Goal: Use online tool/utility: Utilize a website feature to perform a specific function

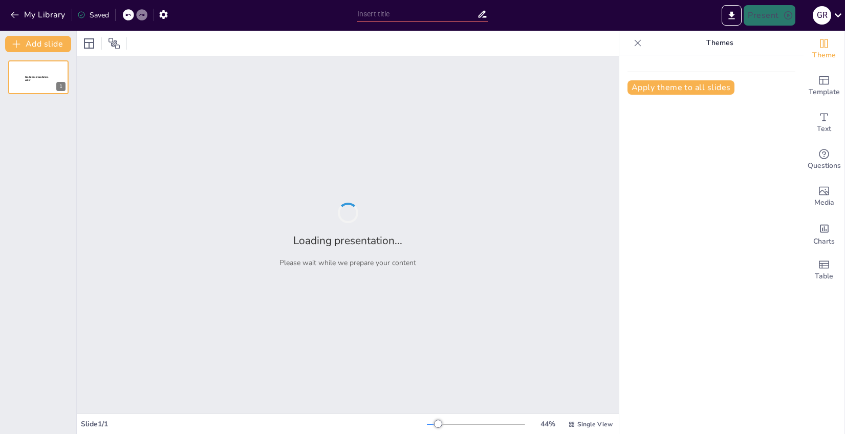
type input "Imported PPT [PERSON_NAME] logico UAutonoma [DATE] v4.pptx"
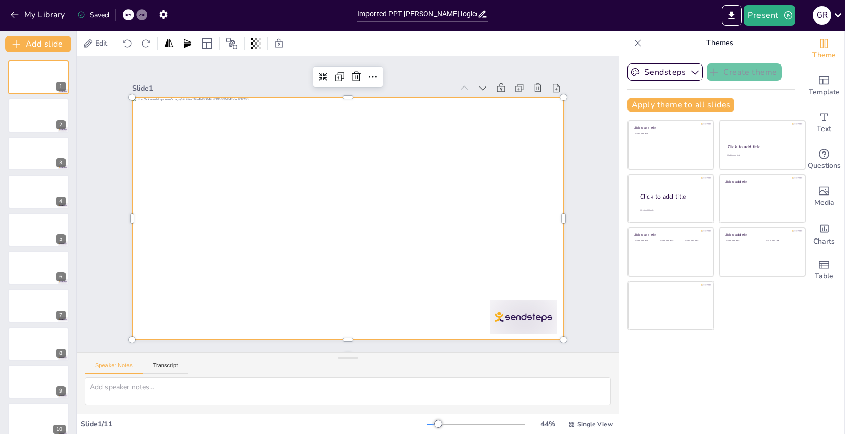
click at [236, 176] on div at bounding box center [360, 198] width 397 height 493
click at [679, 71] on button "Sendsteps" at bounding box center [665, 71] width 75 height 17
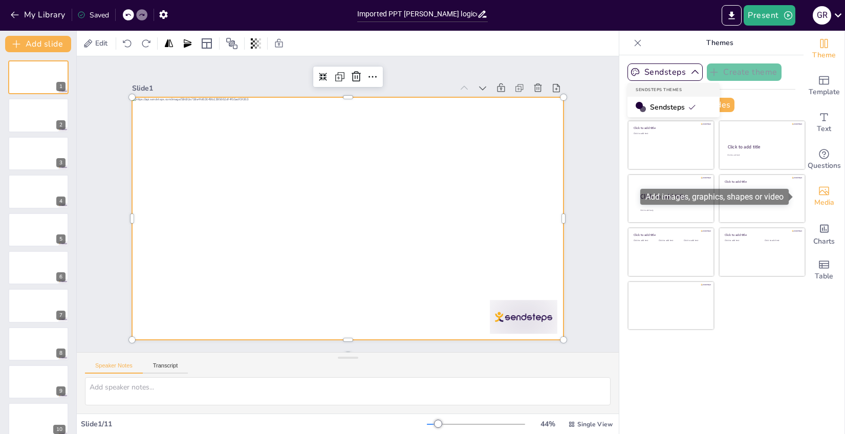
click at [820, 201] on span "Media" at bounding box center [825, 202] width 20 height 11
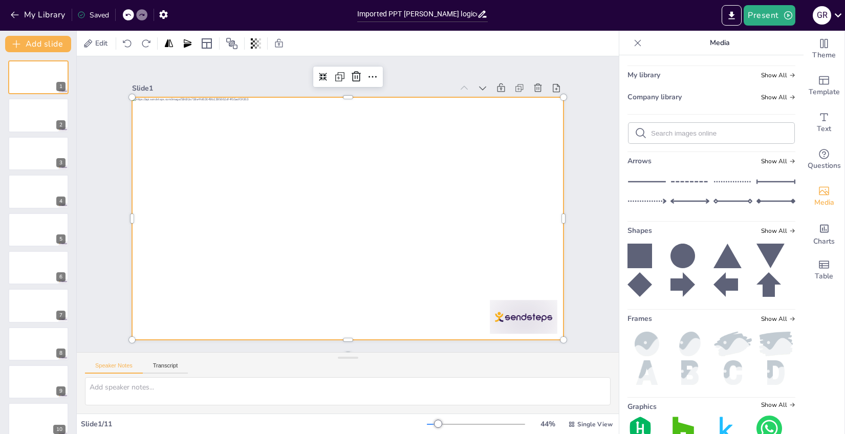
scroll to position [100, 0]
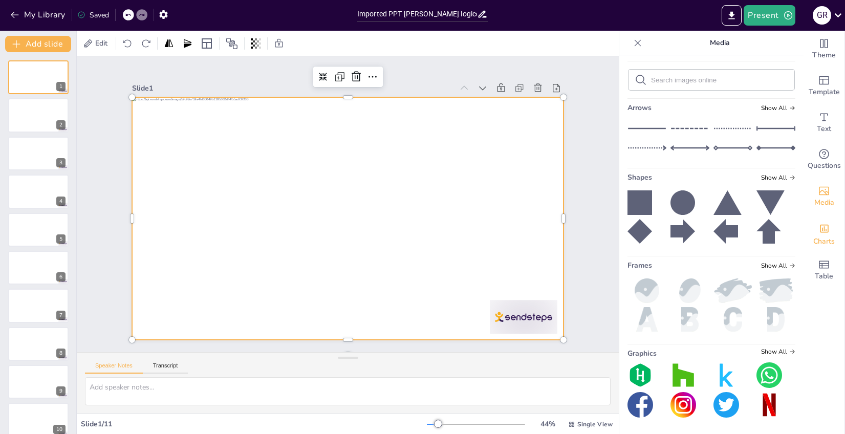
click at [819, 234] on icon "Add charts and graphs" at bounding box center [824, 228] width 11 height 11
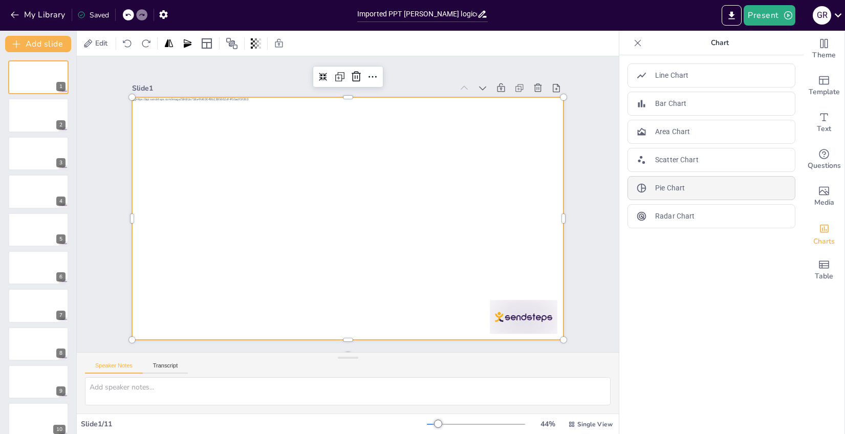
click at [692, 191] on div "Pie Chart" at bounding box center [712, 188] width 168 height 24
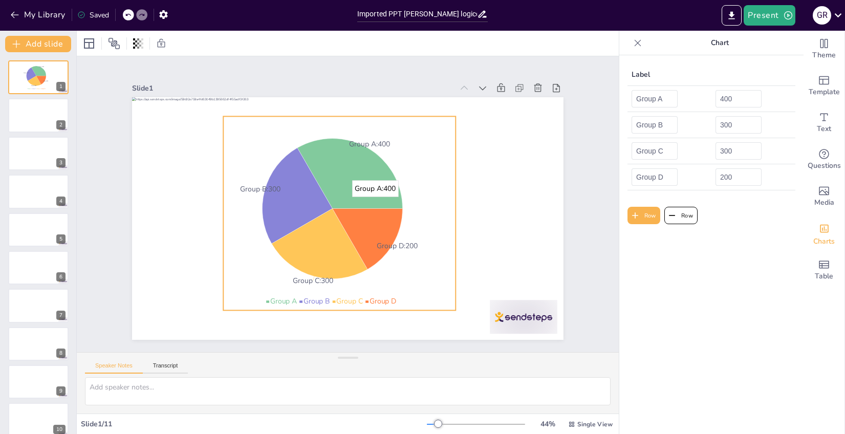
drag, startPoint x: 338, startPoint y: 182, endPoint x: 330, endPoint y: 177, distance: 9.7
click at [286, 279] on icon at bounding box center [277, 287] width 17 height 17
click at [430, 260] on icon at bounding box center [438, 268] width 17 height 17
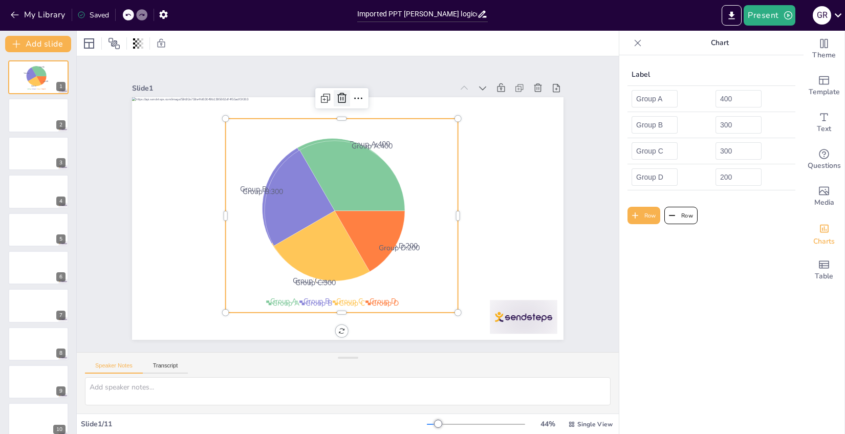
click at [336, 94] on icon at bounding box center [342, 98] width 12 height 12
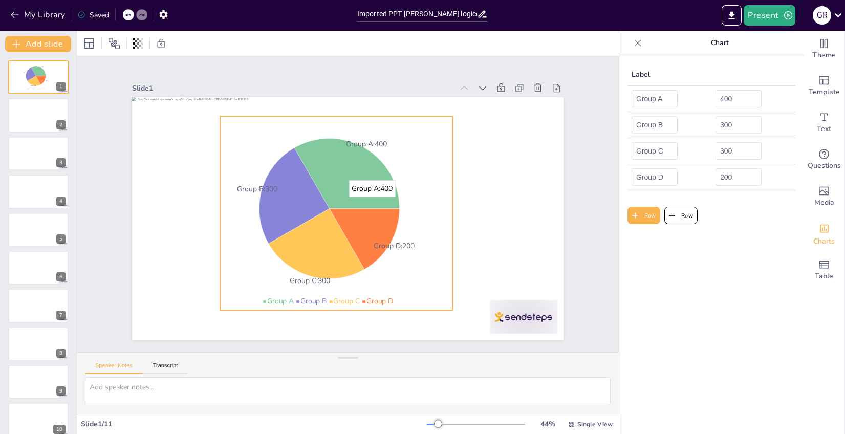
click at [373, 190] on icon at bounding box center [357, 174] width 122 height 99
click at [428, 132] on icon at bounding box center [436, 140] width 17 height 17
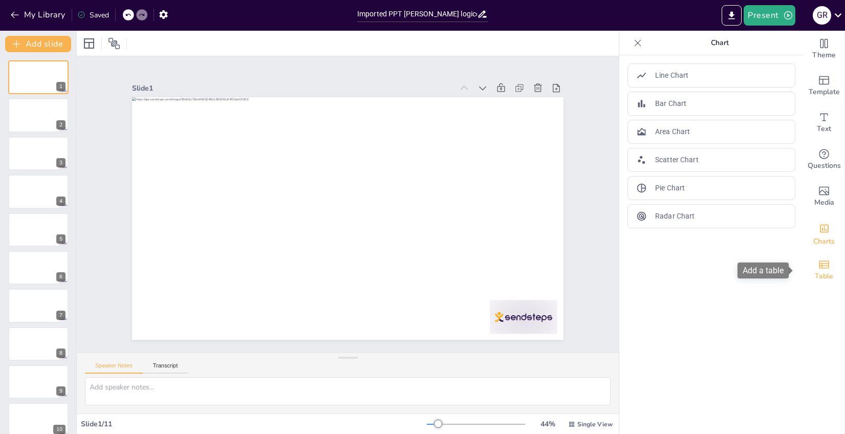
click at [819, 264] on icon "Add a table" at bounding box center [824, 265] width 12 height 12
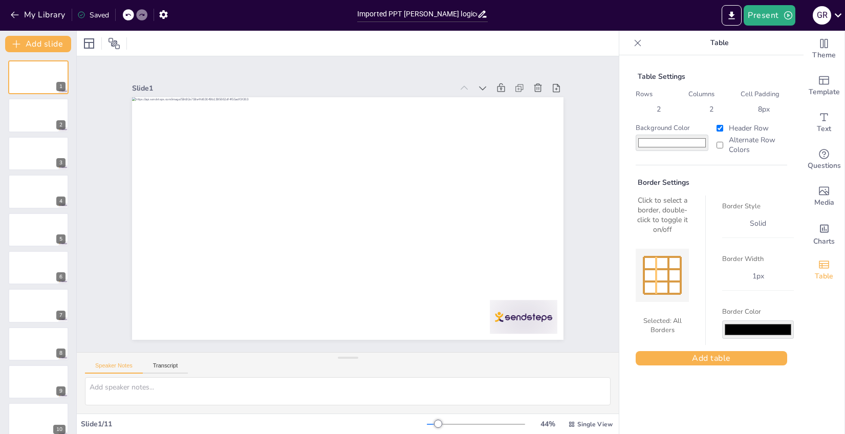
click at [655, 265] on div at bounding box center [656, 275] width 2 height 37
click at [50, 234] on div at bounding box center [38, 229] width 61 height 35
click at [165, 13] on icon "button" at bounding box center [163, 14] width 8 height 9
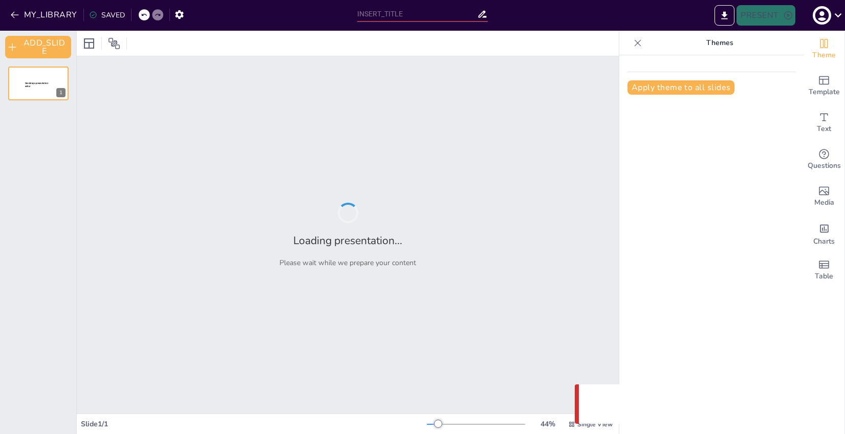
type input "Imported PPT [PERSON_NAME] logico UAutonoma [DATE] v4.pptx"
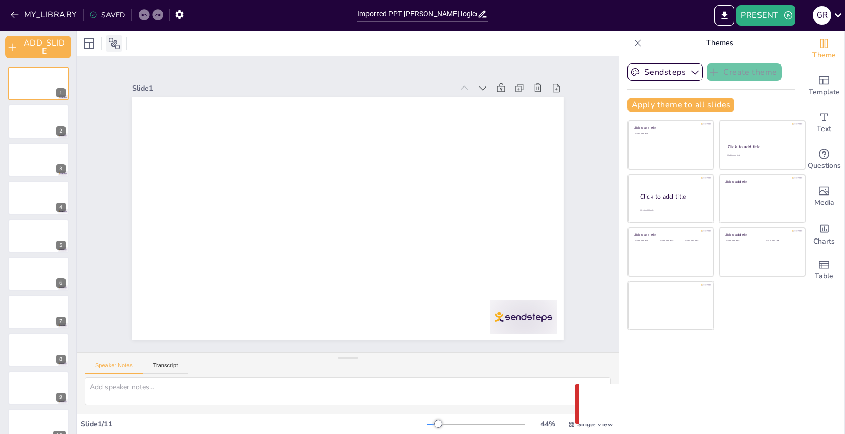
click at [116, 42] on icon at bounding box center [114, 43] width 12 height 12
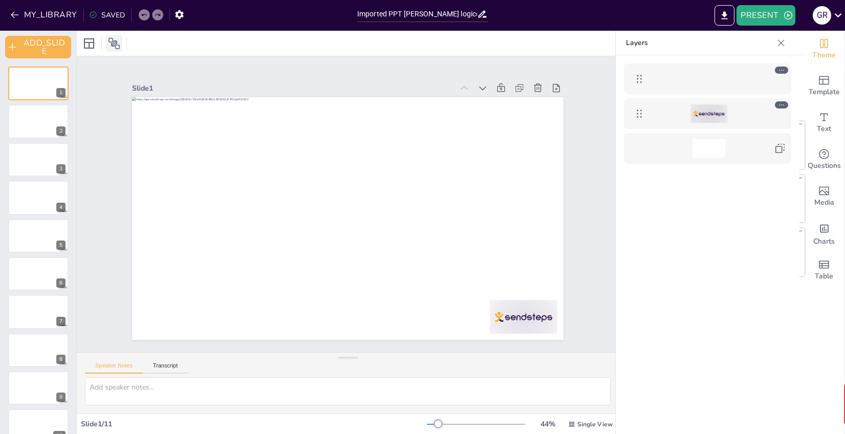
click at [116, 42] on icon at bounding box center [114, 43] width 12 height 12
click at [117, 45] on icon at bounding box center [114, 43] width 11 height 11
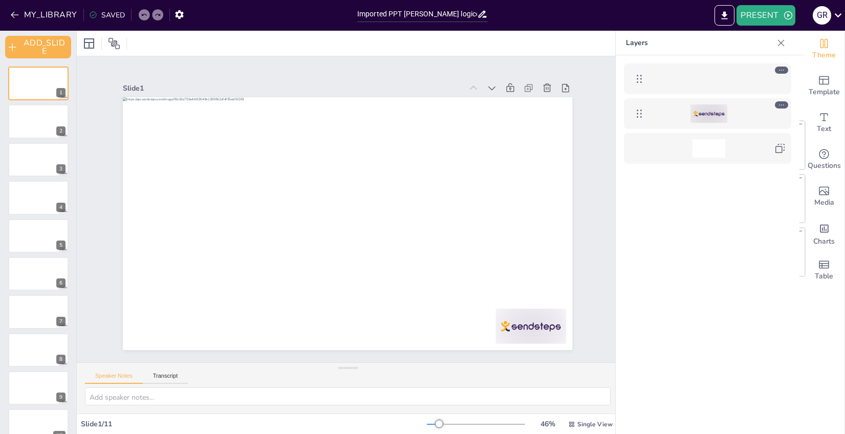
drag, startPoint x: 349, startPoint y: 357, endPoint x: 381, endPoint y: 434, distance: 83.3
click at [381, 434] on div "Slide 1 Slide 2 Slide 3 Slide 4 Slide 5 Slide 6 Slide 7 Slide 8 Slide 9 Slide 1…" at bounding box center [348, 232] width 542 height 403
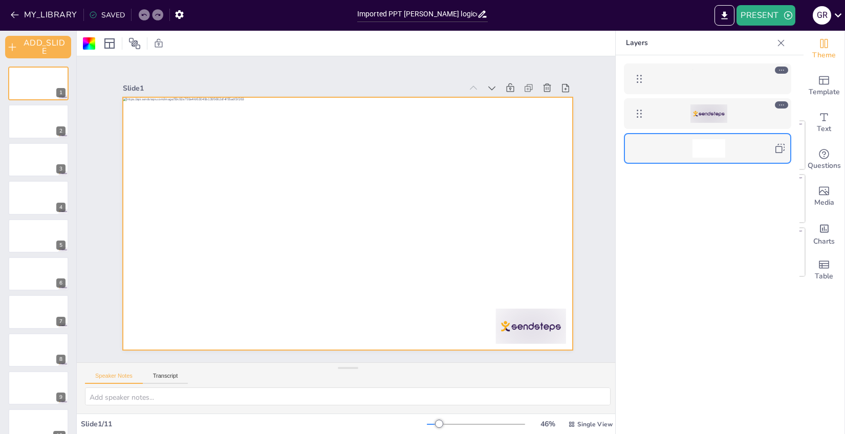
click at [759, 149] on div at bounding box center [709, 148] width 118 height 18
click at [755, 118] on div at bounding box center [709, 113] width 118 height 18
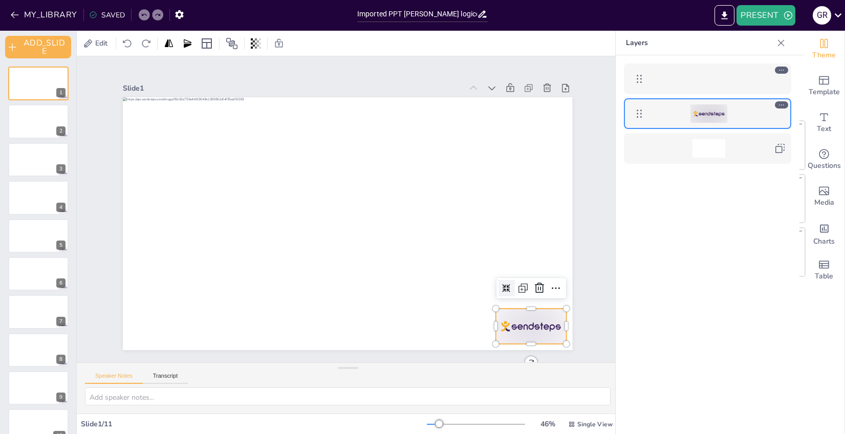
click at [739, 78] on div at bounding box center [709, 79] width 118 height 18
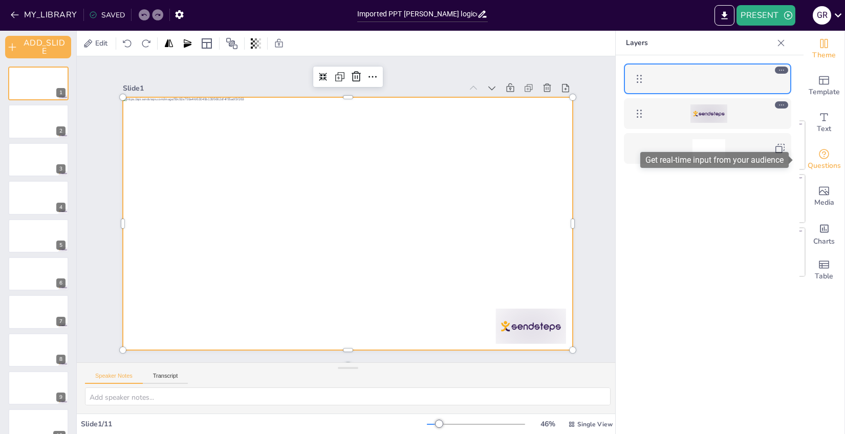
click at [815, 162] on span "Questions" at bounding box center [824, 165] width 33 height 11
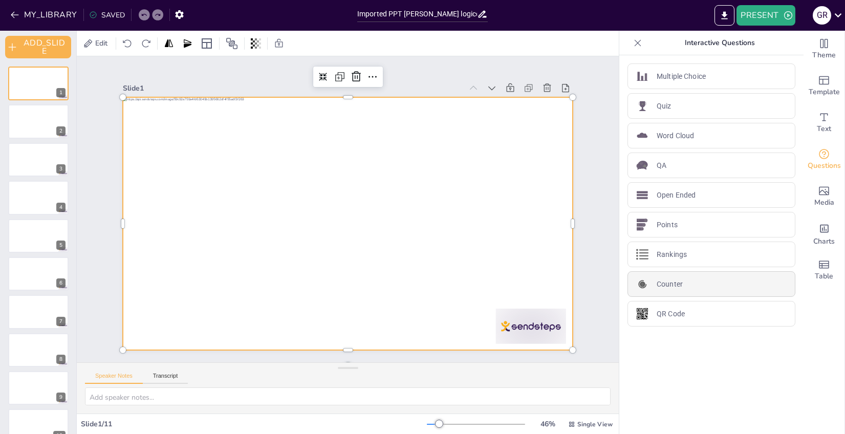
click at [666, 288] on p "Counter" at bounding box center [670, 284] width 26 height 11
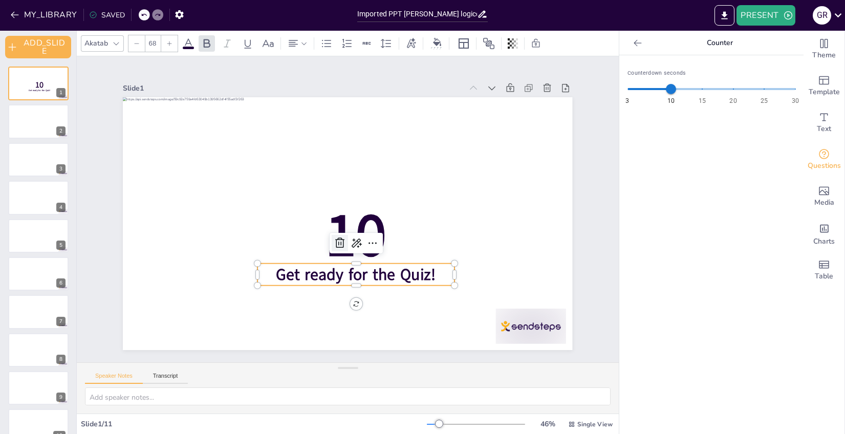
click at [331, 242] on icon at bounding box center [336, 241] width 10 height 11
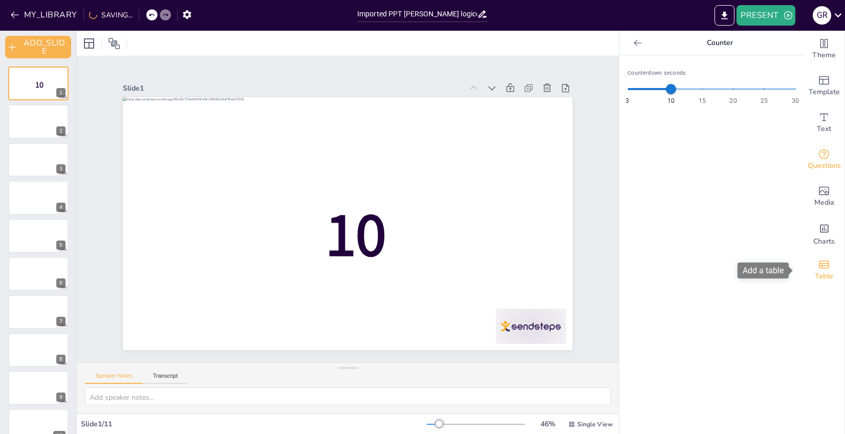
click at [819, 261] on icon "Add a table" at bounding box center [824, 265] width 10 height 8
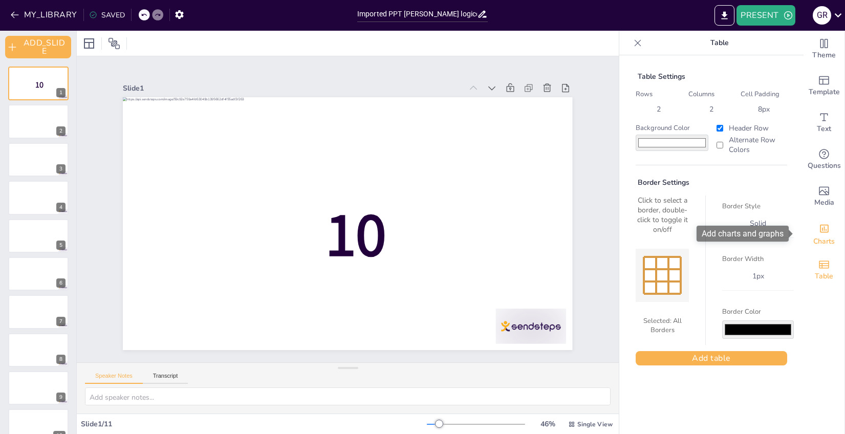
click at [818, 238] on span "Charts" at bounding box center [825, 241] width 22 height 11
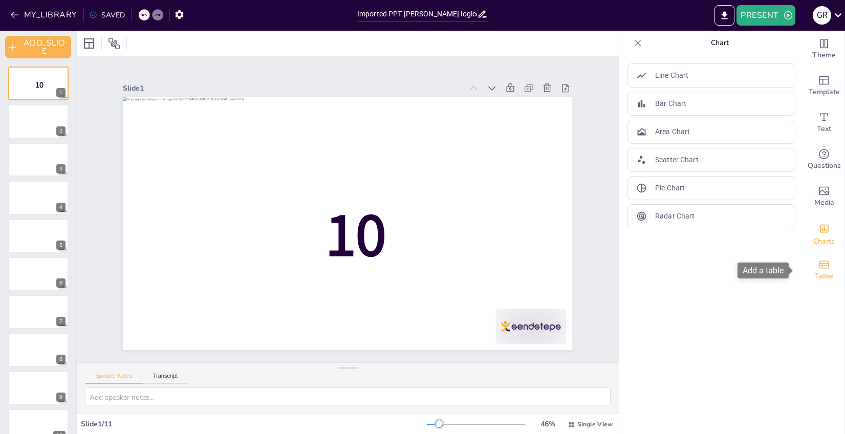
click at [819, 266] on icon "Add a table" at bounding box center [824, 265] width 10 height 8
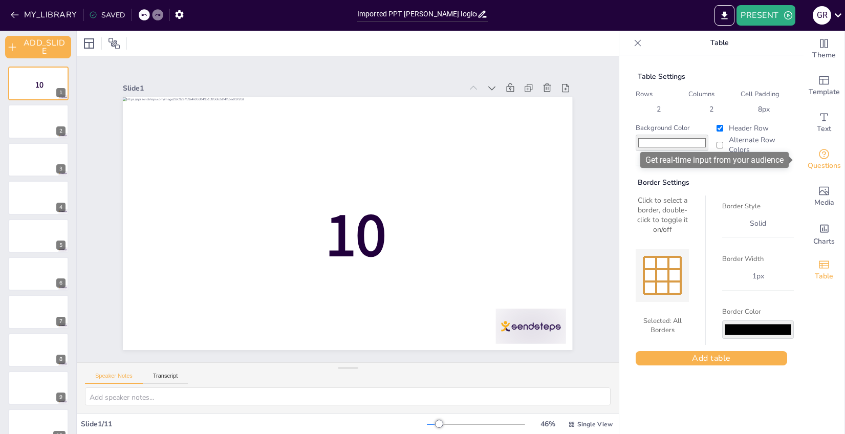
click at [817, 164] on span "Questions" at bounding box center [824, 165] width 33 height 11
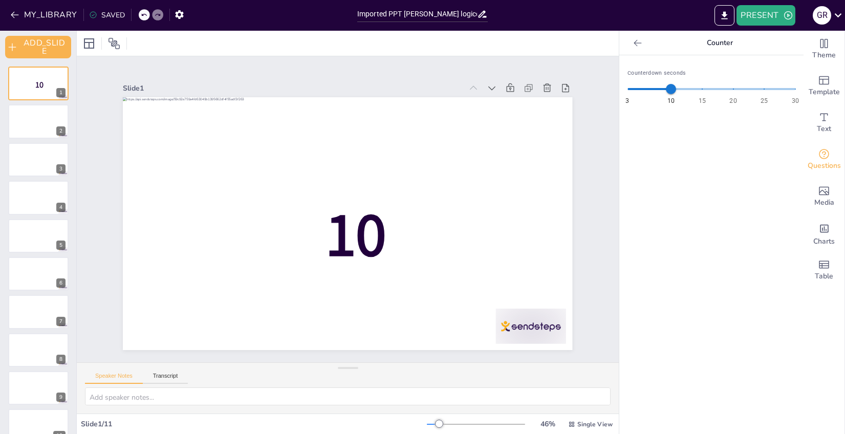
click at [631, 36] on div at bounding box center [638, 43] width 16 height 16
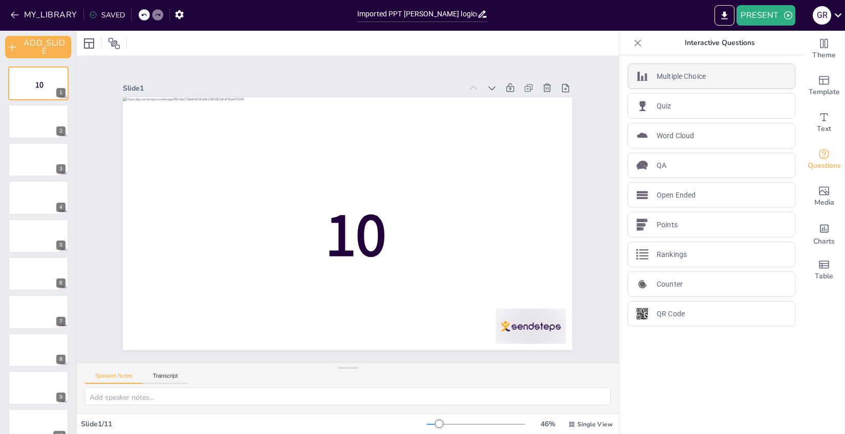
click at [657, 76] on p "Multiple Choice" at bounding box center [681, 76] width 49 height 11
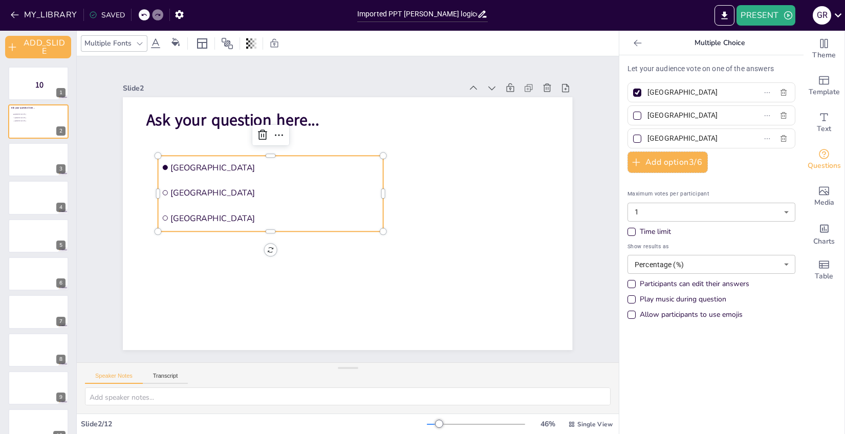
click at [634, 45] on icon at bounding box center [638, 43] width 10 height 10
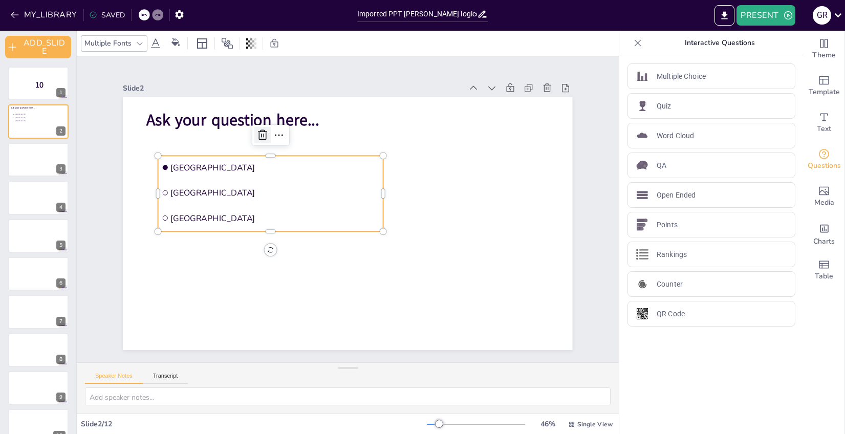
click at [272, 126] on icon at bounding box center [279, 119] width 14 height 14
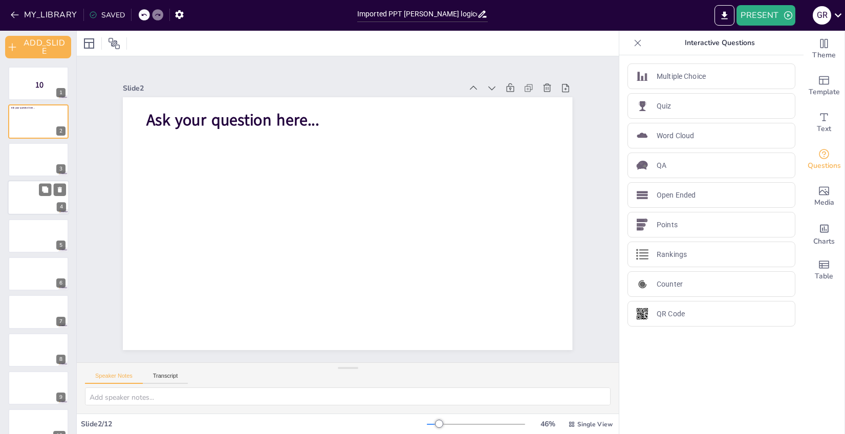
click at [37, 186] on div at bounding box center [38, 197] width 61 height 35
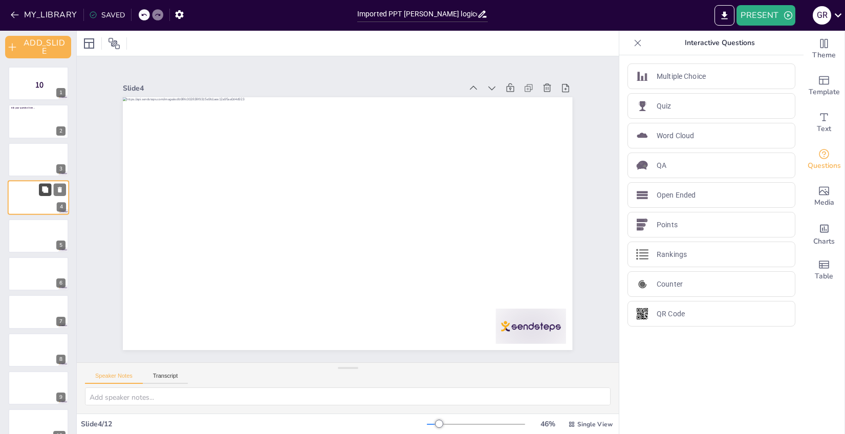
click at [42, 189] on icon at bounding box center [45, 189] width 6 height 6
click at [61, 191] on icon at bounding box center [60, 190] width 4 height 6
click at [22, 193] on div at bounding box center [38, 197] width 61 height 35
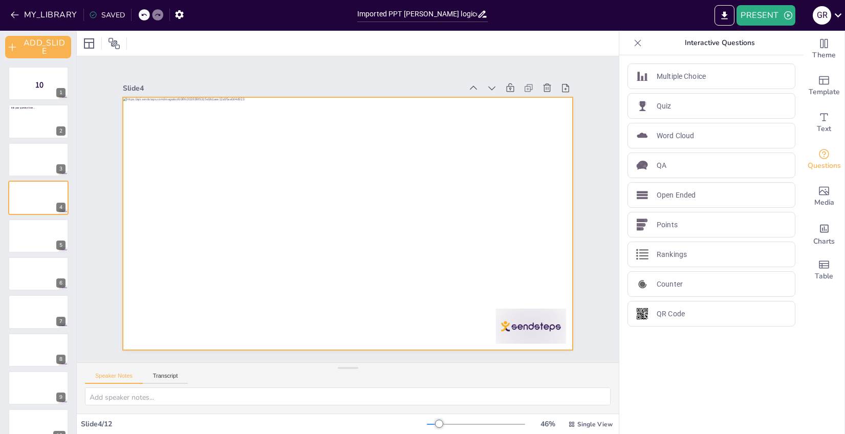
click at [421, 184] on div at bounding box center [347, 223] width 474 height 298
click at [373, 73] on icon at bounding box center [380, 80] width 15 height 15
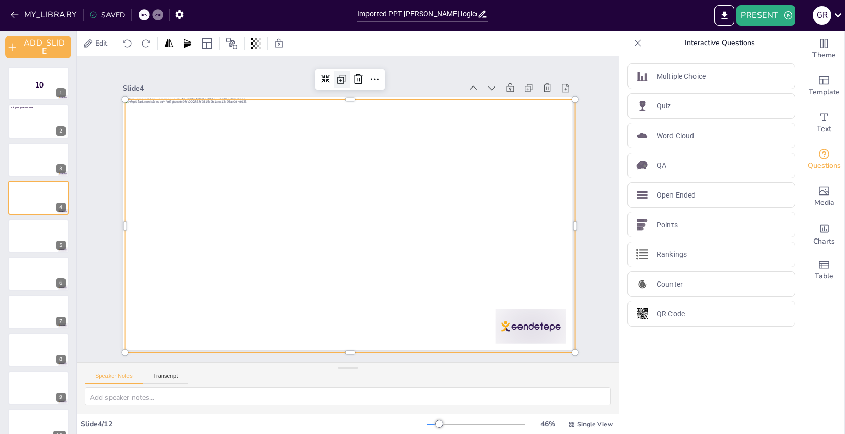
click at [422, 100] on icon at bounding box center [430, 108] width 17 height 17
click at [364, 80] on icon at bounding box center [369, 81] width 10 height 10
click at [128, 42] on icon at bounding box center [127, 43] width 10 height 10
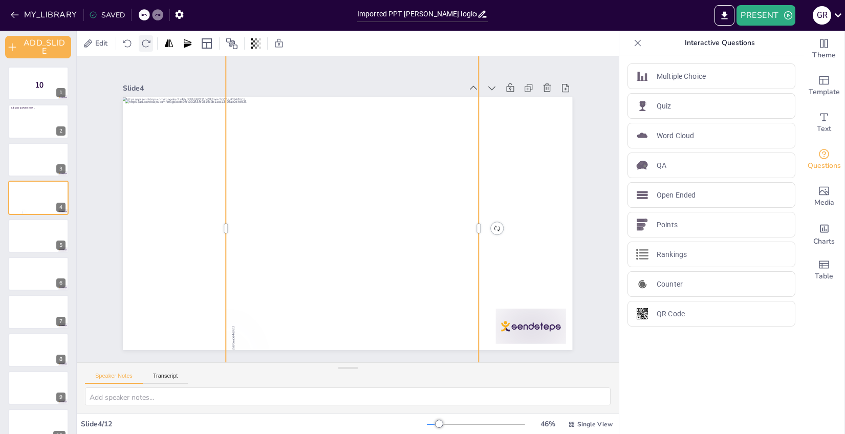
click at [153, 42] on div at bounding box center [146, 43] width 14 height 16
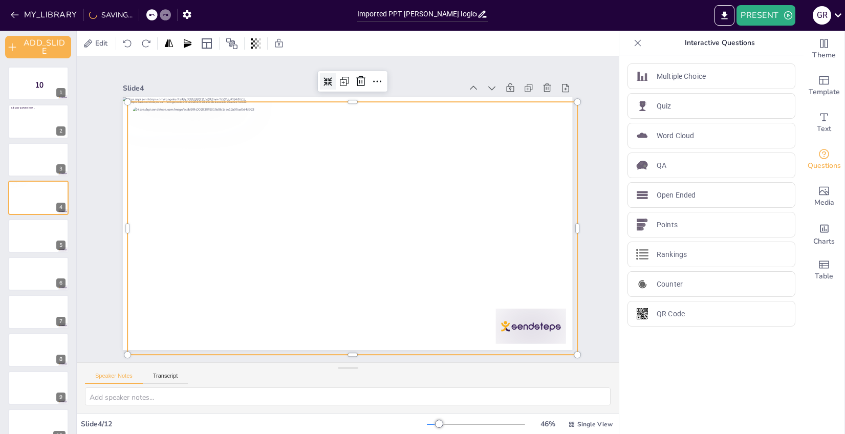
click at [338, 194] on div at bounding box center [353, 228] width 450 height 253
click at [367, 77] on icon at bounding box center [373, 83] width 13 height 13
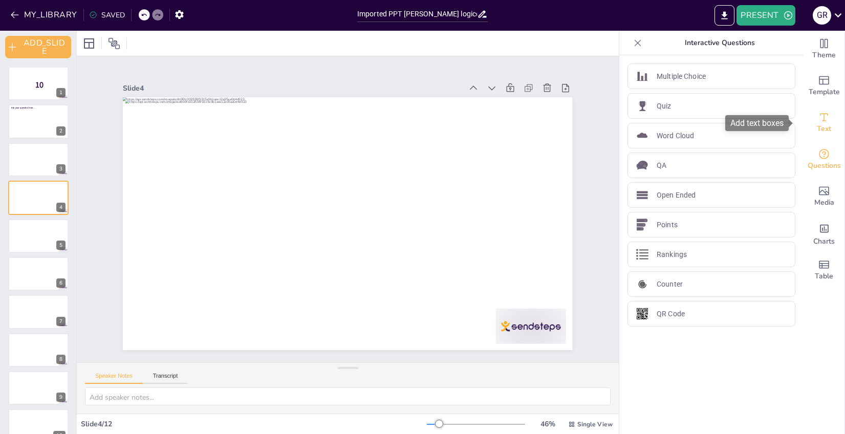
click at [818, 122] on icon "Add text boxes" at bounding box center [824, 117] width 12 height 12
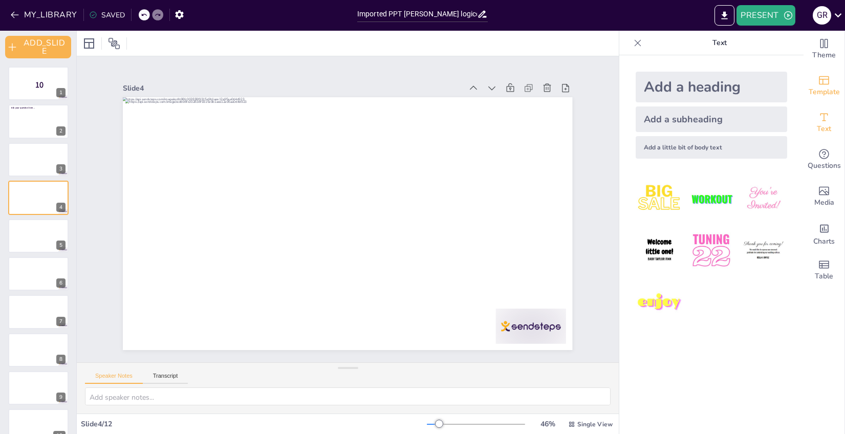
click at [821, 96] on span "Template" at bounding box center [824, 92] width 31 height 11
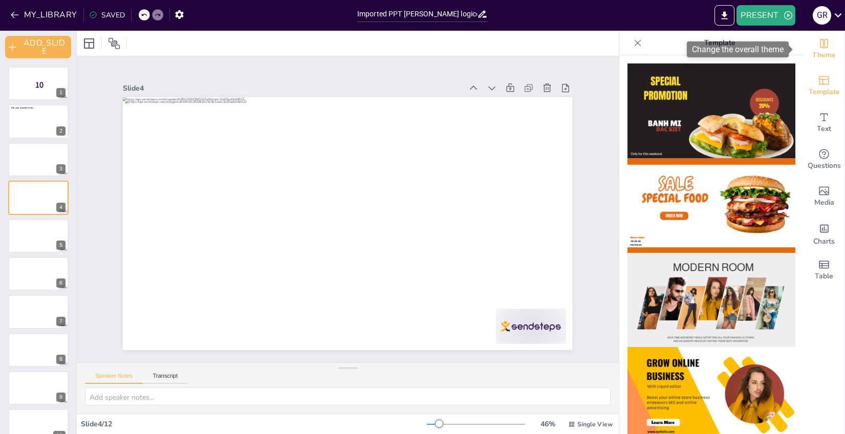
click at [821, 48] on icon "Change the overall theme" at bounding box center [825, 43] width 8 height 9
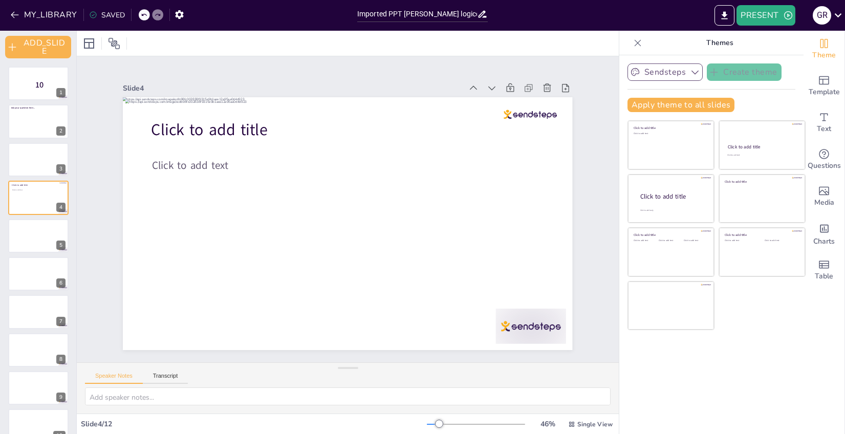
click at [690, 68] on icon "button" at bounding box center [695, 72] width 10 height 10
click at [749, 353] on div "Sendsteps Create theme Apply theme to all slides Click to add title Click to ad…" at bounding box center [711, 244] width 184 height 379
